Goal: Obtain resource: Download file/media

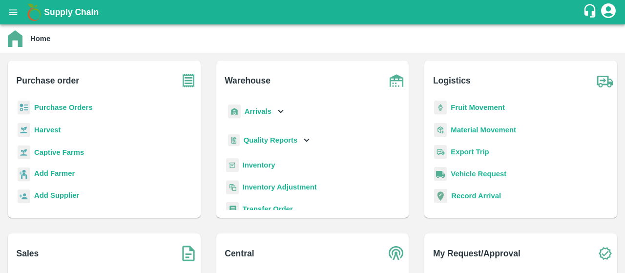
click at [63, 110] on b "Purchase Orders" at bounding box center [63, 107] width 59 height 8
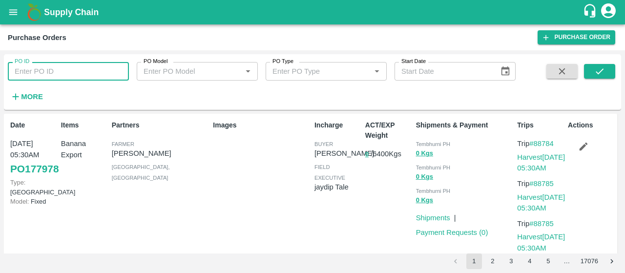
click at [61, 77] on input "PO ID" at bounding box center [68, 71] width 121 height 19
paste input "176151"
type input "176151"
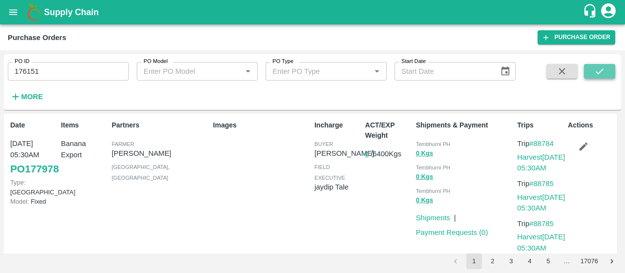
click at [594, 73] on icon "submit" at bounding box center [599, 71] width 11 height 11
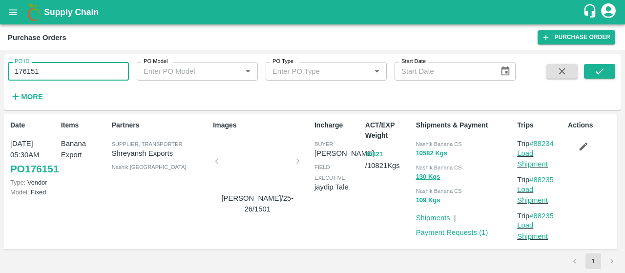
drag, startPoint x: 80, startPoint y: 63, endPoint x: 6, endPoint y: 31, distance: 81.1
click at [1, 42] on main "Purchase Orders Purchase Order PO ID 176151 PO ID PO Model PO Model   * PO Type…" at bounding box center [312, 148] width 625 height 248
paste input "text"
click at [601, 74] on icon "submit" at bounding box center [599, 71] width 11 height 11
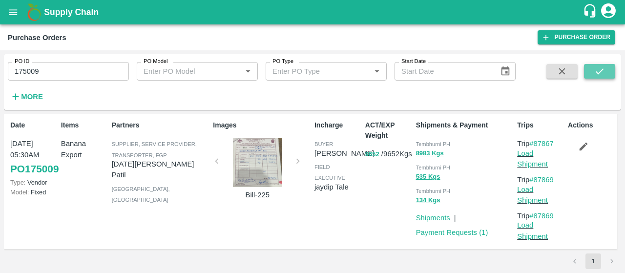
click at [590, 75] on button "submit" at bounding box center [599, 71] width 31 height 15
drag, startPoint x: 107, startPoint y: 72, endPoint x: 0, endPoint y: 58, distance: 108.3
click at [0, 58] on div "PO ID 175009 PO ID PO Model PO Model   * PO Type PO Type   * Start Date Start D…" at bounding box center [312, 161] width 625 height 223
paste input "text"
click at [605, 69] on button "submit" at bounding box center [599, 71] width 31 height 15
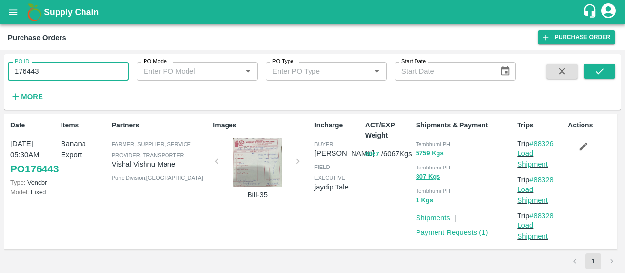
drag, startPoint x: 78, startPoint y: 74, endPoint x: 0, endPoint y: 51, distance: 80.8
click at [0, 51] on div "PO ID 176443 PO ID PO Model PO Model   * PO Type PO Type   * Start Date Start D…" at bounding box center [312, 161] width 625 height 223
paste input "text"
click at [598, 75] on icon "submit" at bounding box center [599, 71] width 11 height 11
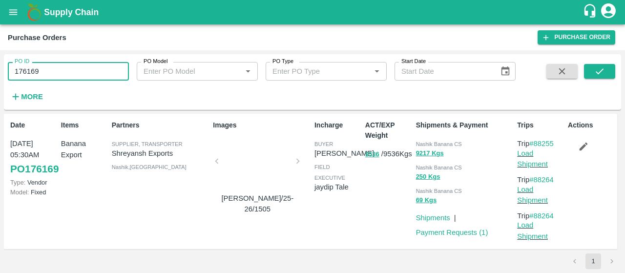
drag, startPoint x: 61, startPoint y: 75, endPoint x: 0, endPoint y: 73, distance: 60.5
click at [0, 73] on div "PO ID 176169 PO ID PO Model PO Model   * PO Type PO Type   * Start Date Start D…" at bounding box center [312, 161] width 625 height 223
paste input "text"
click at [594, 69] on icon "submit" at bounding box center [599, 71] width 11 height 11
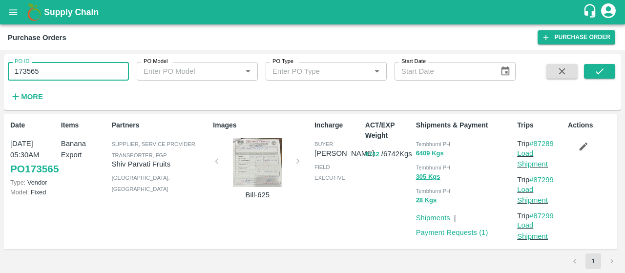
drag, startPoint x: 110, startPoint y: 72, endPoint x: 0, endPoint y: 53, distance: 111.4
click at [0, 53] on div "PO ID 173565 PO ID PO Model PO Model   * PO Type PO Type   * Start Date Start D…" at bounding box center [312, 161] width 625 height 223
paste input "text"
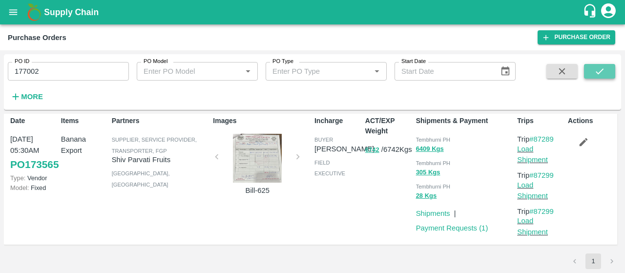
click at [603, 74] on icon "submit" at bounding box center [599, 71] width 11 height 11
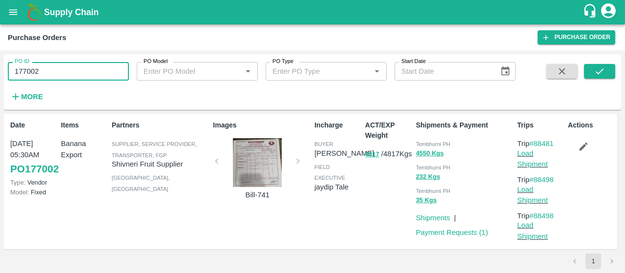
drag, startPoint x: 88, startPoint y: 76, endPoint x: 0, endPoint y: 65, distance: 88.5
click at [0, 65] on div "PO ID 177002 PO ID PO Model PO Model   * PO Type PO Type   * Start Date Start D…" at bounding box center [312, 161] width 625 height 223
paste input "text"
click at [592, 73] on button "submit" at bounding box center [599, 71] width 31 height 15
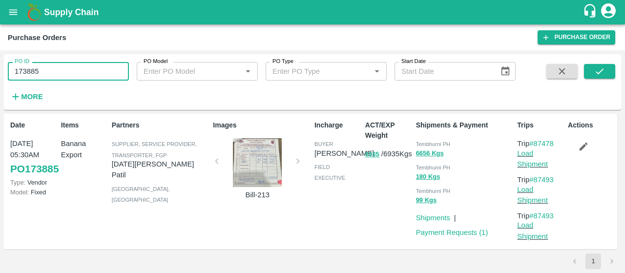
drag, startPoint x: 83, startPoint y: 71, endPoint x: 0, endPoint y: 39, distance: 88.8
click at [0, 39] on main "Purchase Orders Purchase Order PO ID 173885 PO ID PO Model PO Model   * PO Type…" at bounding box center [312, 148] width 625 height 248
paste input "text"
click at [609, 75] on button "submit" at bounding box center [599, 71] width 31 height 15
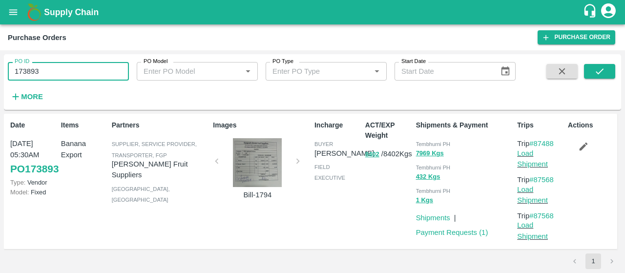
drag, startPoint x: 96, startPoint y: 77, endPoint x: 0, endPoint y: 70, distance: 96.4
click at [0, 70] on div "PO ID 173893 PO ID PO Model PO Model   * PO Type PO Type   * Start Date Start D…" at bounding box center [312, 161] width 625 height 223
paste input "text"
click at [596, 73] on icon "submit" at bounding box center [599, 71] width 11 height 11
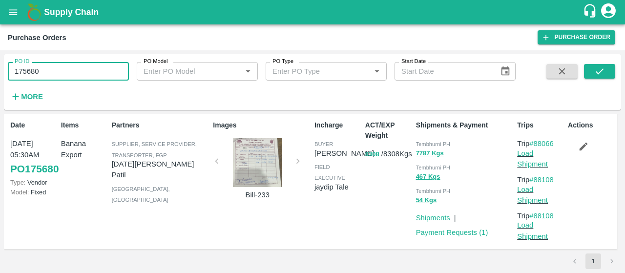
drag, startPoint x: 116, startPoint y: 66, endPoint x: 0, endPoint y: 91, distance: 118.3
click at [0, 92] on div "PO ID 175680 PO ID PO Model PO Model   * PO Type PO Type   * Start Date Start D…" at bounding box center [312, 161] width 625 height 223
paste input "text"
click at [601, 65] on button "submit" at bounding box center [599, 71] width 31 height 15
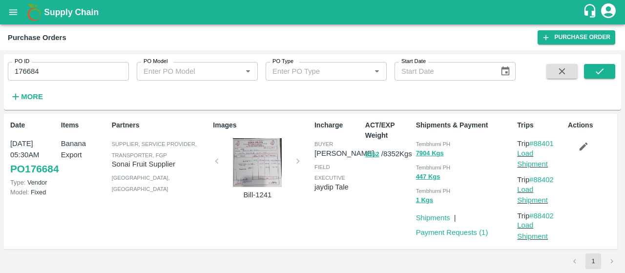
drag, startPoint x: 93, startPoint y: 61, endPoint x: 3, endPoint y: 74, distance: 90.8
click at [3, 74] on div "PO ID 176684 PO ID PO Model PO Model   * PO Type PO Type   * Start Date Start D…" at bounding box center [312, 161] width 625 height 223
drag, startPoint x: 60, startPoint y: 71, endPoint x: 0, endPoint y: 78, distance: 59.9
click at [0, 78] on div "PO ID 176684 PO ID PO Model PO Model   * PO Type PO Type   * Start Date Start D…" at bounding box center [312, 161] width 625 height 223
paste input "text"
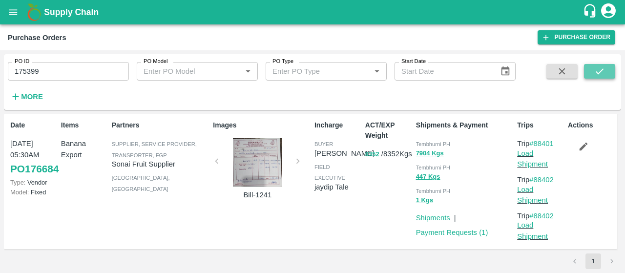
click at [602, 64] on button "submit" at bounding box center [599, 71] width 31 height 15
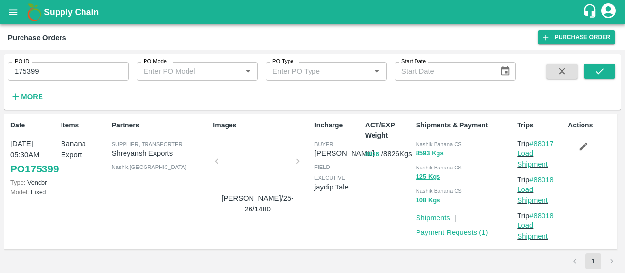
drag, startPoint x: 122, startPoint y: 74, endPoint x: 0, endPoint y: 79, distance: 122.1
click at [0, 79] on div "PO ID 175399 PO ID PO Model PO Model   * PO Type PO Type   * Start Date Start D…" at bounding box center [312, 161] width 625 height 223
paste input "text"
click at [600, 74] on icon "submit" at bounding box center [599, 71] width 11 height 11
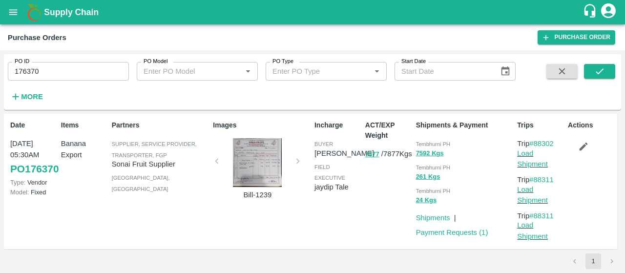
click at [0, 78] on div "PO ID 176370 PO ID PO Model PO Model   * PO Type PO Type   * Start Date Start D…" at bounding box center [312, 161] width 625 height 223
paste input "text"
click at [592, 69] on button "submit" at bounding box center [599, 71] width 31 height 15
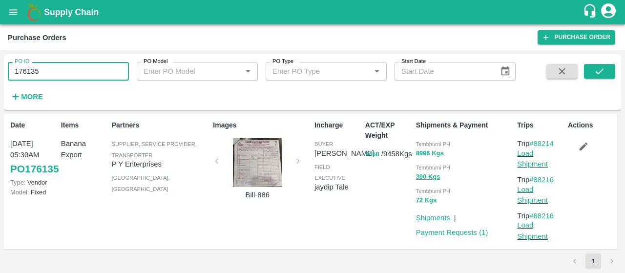
drag, startPoint x: 83, startPoint y: 72, endPoint x: 0, endPoint y: 73, distance: 83.0
click at [0, 73] on div "PO ID 176135 PO ID PO Model PO Model   * PO Type PO Type   * Start Date Start D…" at bounding box center [312, 161] width 625 height 223
paste input "text"
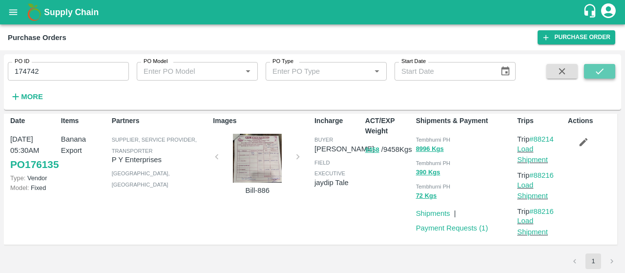
click at [600, 67] on icon "submit" at bounding box center [599, 71] width 11 height 11
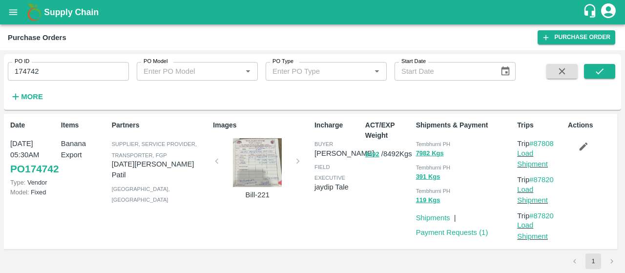
scroll to position [4, 0]
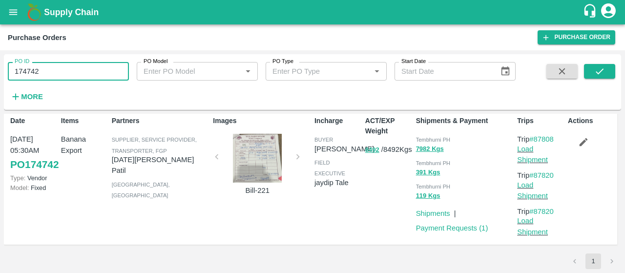
drag, startPoint x: 74, startPoint y: 63, endPoint x: 0, endPoint y: 56, distance: 74.1
click at [0, 56] on div "PO ID 174742 PO ID PO Model PO Model   * PO Type PO Type   * Start Date Start D…" at bounding box center [312, 161] width 625 height 223
paste input "text"
click at [598, 79] on span at bounding box center [599, 84] width 31 height 40
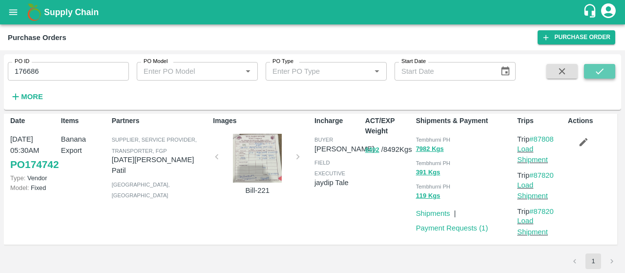
click at [608, 73] on button "submit" at bounding box center [599, 71] width 31 height 15
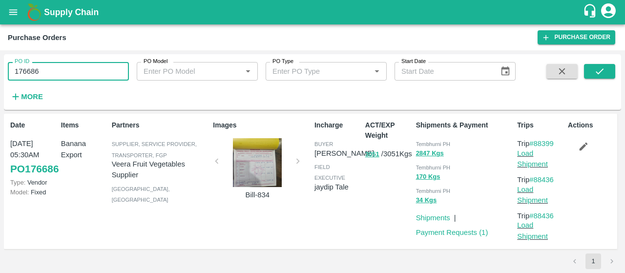
drag, startPoint x: 113, startPoint y: 68, endPoint x: 0, endPoint y: 60, distance: 113.5
click at [0, 60] on div "PO ID 176686 PO ID PO Model PO Model   * PO Type PO Type   * Start Date Start D…" at bounding box center [312, 161] width 625 height 223
paste input "text"
click at [594, 66] on icon "submit" at bounding box center [599, 71] width 11 height 11
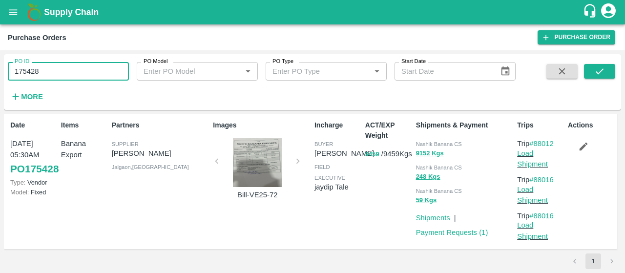
drag, startPoint x: 77, startPoint y: 69, endPoint x: 0, endPoint y: 71, distance: 76.6
click at [0, 71] on div "PO ID 175428 PO ID PO Model PO Model   * PO Type PO Type   * Start Date Start D…" at bounding box center [312, 161] width 625 height 223
paste input "text"
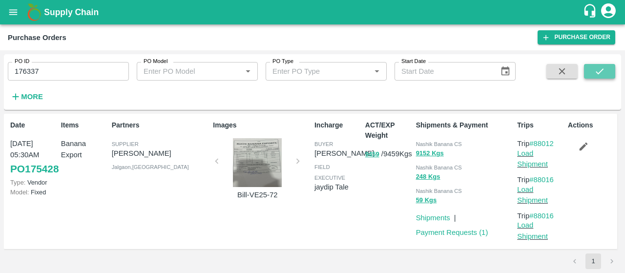
click at [597, 74] on icon "submit" at bounding box center [599, 71] width 8 height 6
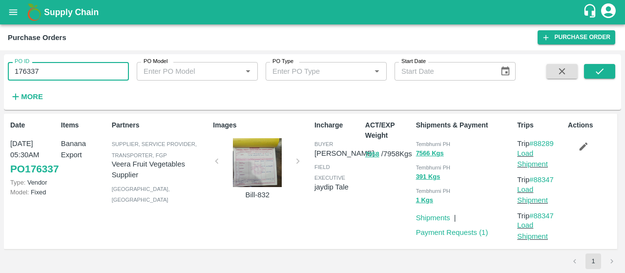
drag, startPoint x: 89, startPoint y: 72, endPoint x: 0, endPoint y: 65, distance: 89.1
click at [0, 65] on div "PO ID 176337 PO ID PO Model PO Model   * PO Type PO Type   * Start Date Start D…" at bounding box center [312, 161] width 625 height 223
paste input "text"
click at [602, 79] on span at bounding box center [599, 84] width 31 height 40
click at [596, 74] on icon "submit" at bounding box center [599, 71] width 11 height 11
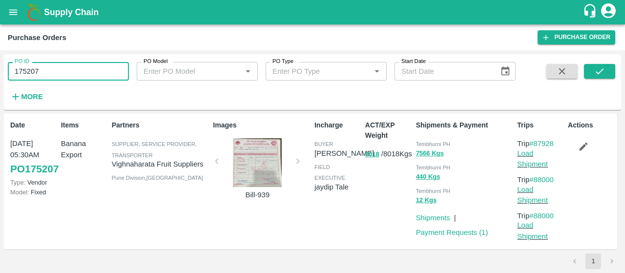
drag, startPoint x: 111, startPoint y: 81, endPoint x: 0, endPoint y: 79, distance: 110.8
click at [0, 79] on div "PO ID 175207 PO ID PO Model PO Model   * PO Type PO Type   * Start Date Start D…" at bounding box center [312, 161] width 625 height 223
paste input "text"
click at [604, 75] on icon "submit" at bounding box center [599, 71] width 11 height 11
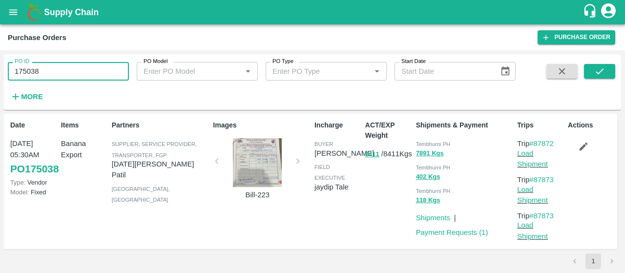
drag, startPoint x: 102, startPoint y: 79, endPoint x: 0, endPoint y: 76, distance: 102.5
click at [0, 76] on div "PO ID 175038 PO ID PO Model PO Model   * PO Type PO Type   * Start Date Start D…" at bounding box center [312, 161] width 625 height 223
paste input "text"
type input "v"
paste input "text"
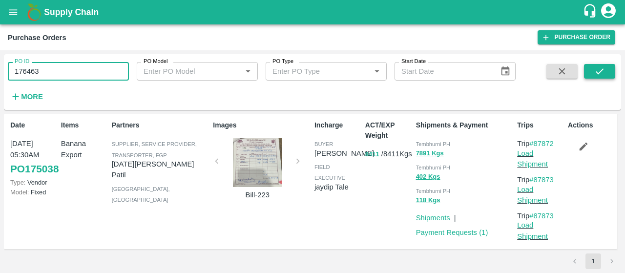
type input "176463"
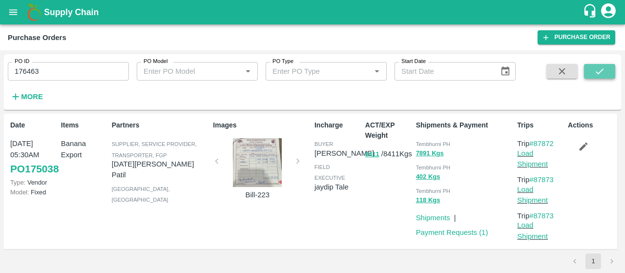
click at [598, 76] on icon "submit" at bounding box center [599, 71] width 11 height 11
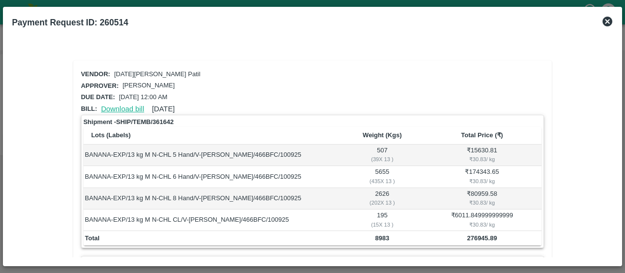
click at [121, 105] on link "Download bill" at bounding box center [122, 109] width 43 height 8
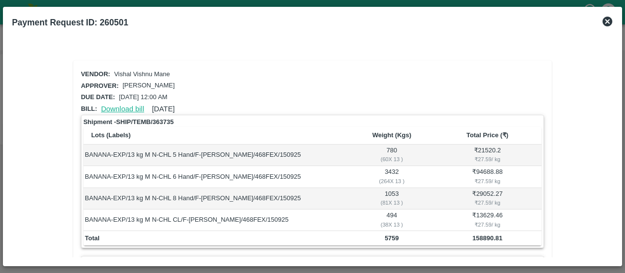
click at [132, 105] on link "Download bill" at bounding box center [122, 109] width 43 height 8
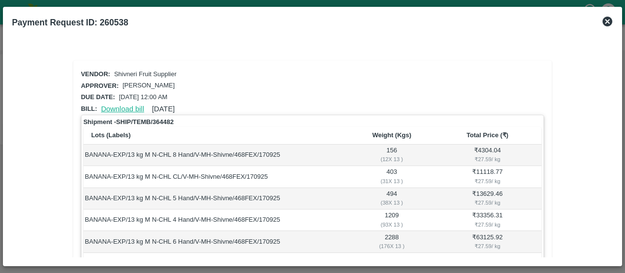
click at [138, 107] on link "Download bill" at bounding box center [122, 109] width 43 height 8
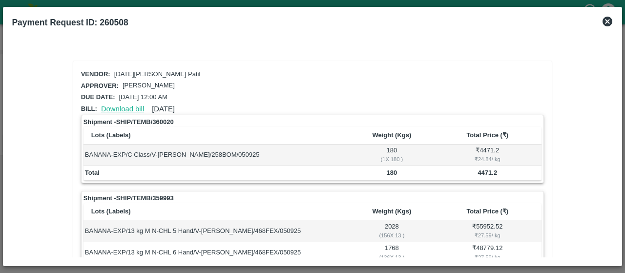
click at [132, 105] on link "Download bill" at bounding box center [122, 109] width 43 height 8
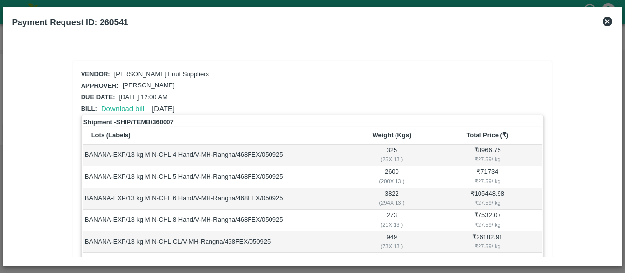
click at [138, 109] on link "Download bill" at bounding box center [122, 109] width 43 height 8
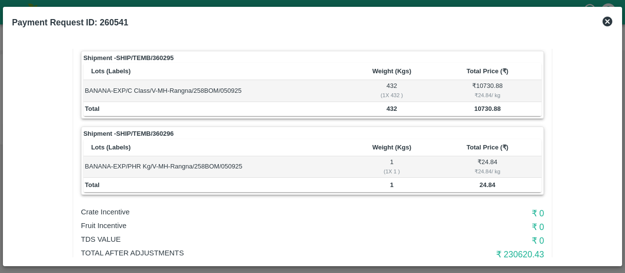
scroll to position [249, 0]
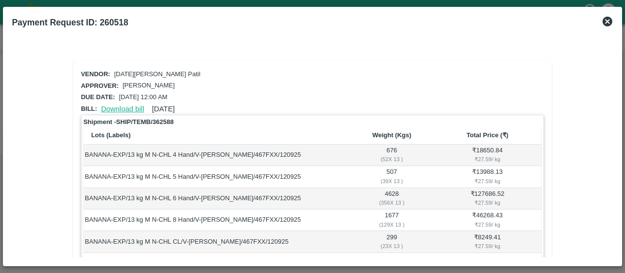
click at [108, 106] on link "Download bill" at bounding box center [122, 109] width 43 height 8
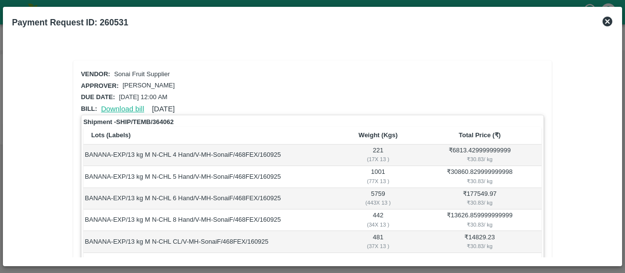
click at [125, 109] on link "Download bill" at bounding box center [122, 109] width 43 height 8
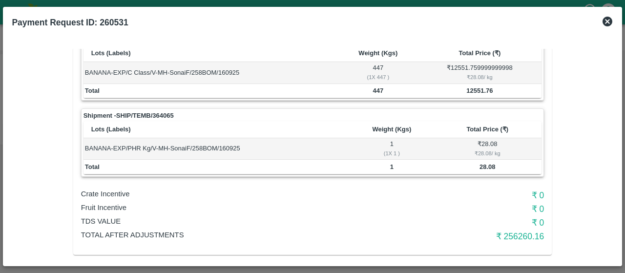
scroll to position [249, 0]
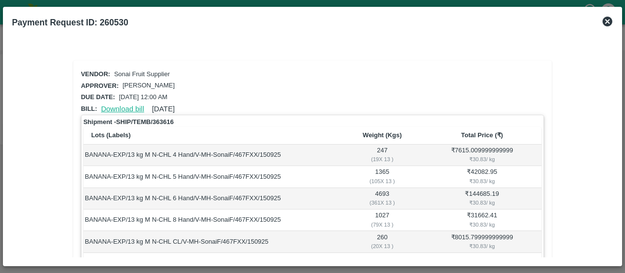
drag, startPoint x: 127, startPoint y: 102, endPoint x: 127, endPoint y: 107, distance: 5.4
click at [127, 107] on div "Download bill [DATE]" at bounding box center [136, 107] width 78 height 15
click at [127, 107] on link "Download bill" at bounding box center [122, 109] width 43 height 8
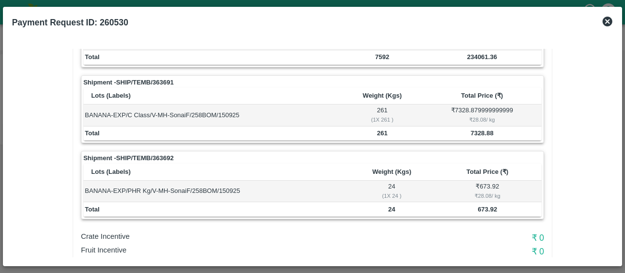
scroll to position [249, 0]
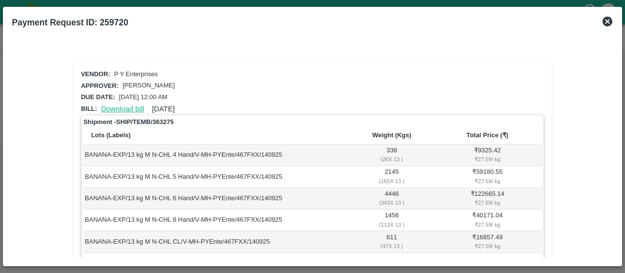
click at [118, 105] on link "Download bill" at bounding box center [122, 109] width 43 height 8
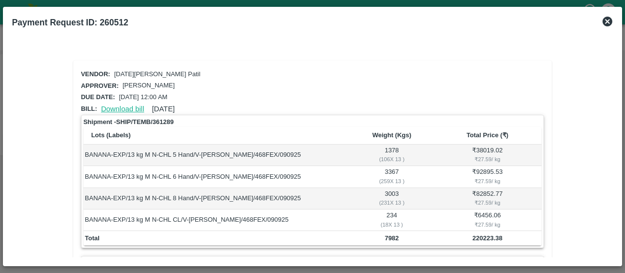
click at [121, 105] on link "Download bill" at bounding box center [122, 109] width 43 height 8
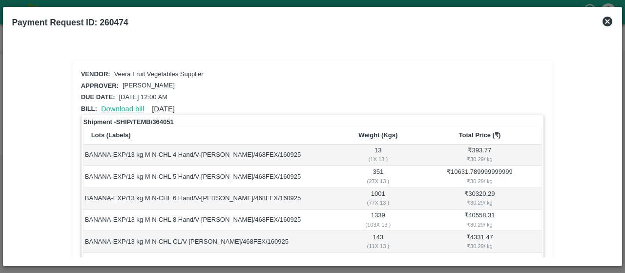
click at [125, 109] on link "Download bill" at bounding box center [122, 109] width 43 height 8
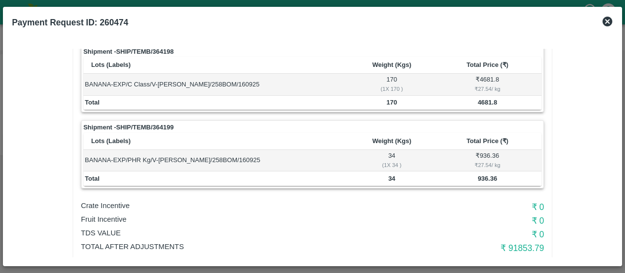
scroll to position [249, 0]
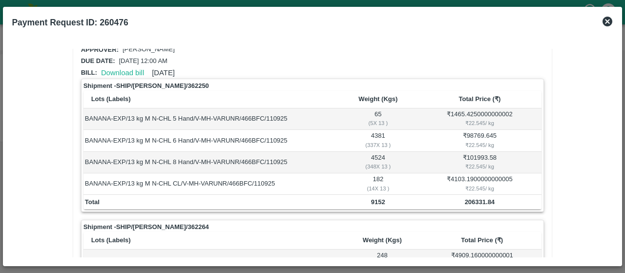
scroll to position [32, 0]
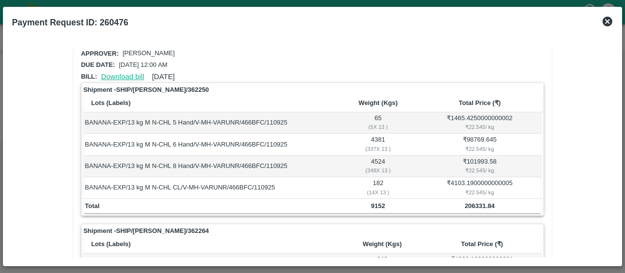
click at [126, 79] on link "Download bill" at bounding box center [122, 77] width 43 height 8
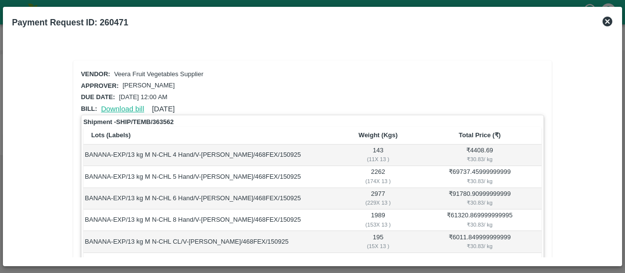
click at [126, 105] on link "Download bill" at bounding box center [122, 109] width 43 height 8
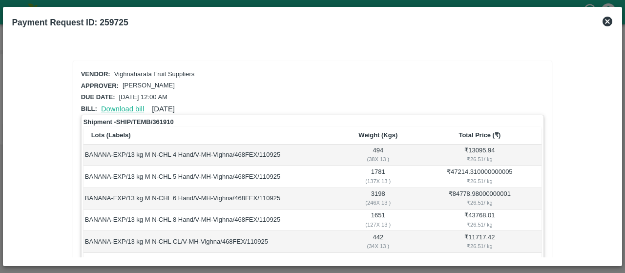
click at [118, 106] on link "Download bill" at bounding box center [122, 109] width 43 height 8
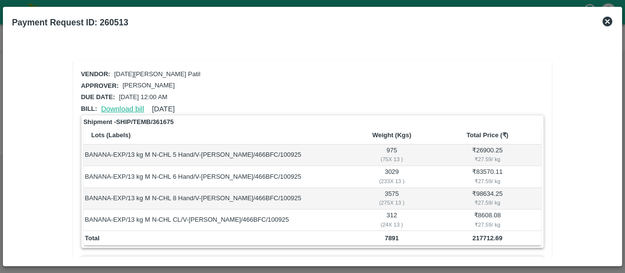
click at [131, 106] on link "Download bill" at bounding box center [122, 109] width 43 height 8
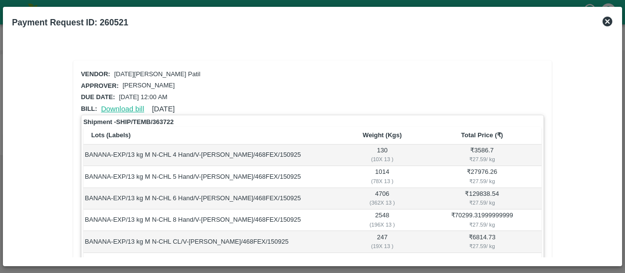
click at [135, 105] on link "Download bill" at bounding box center [122, 109] width 43 height 8
